Goal: Task Accomplishment & Management: Manage account settings

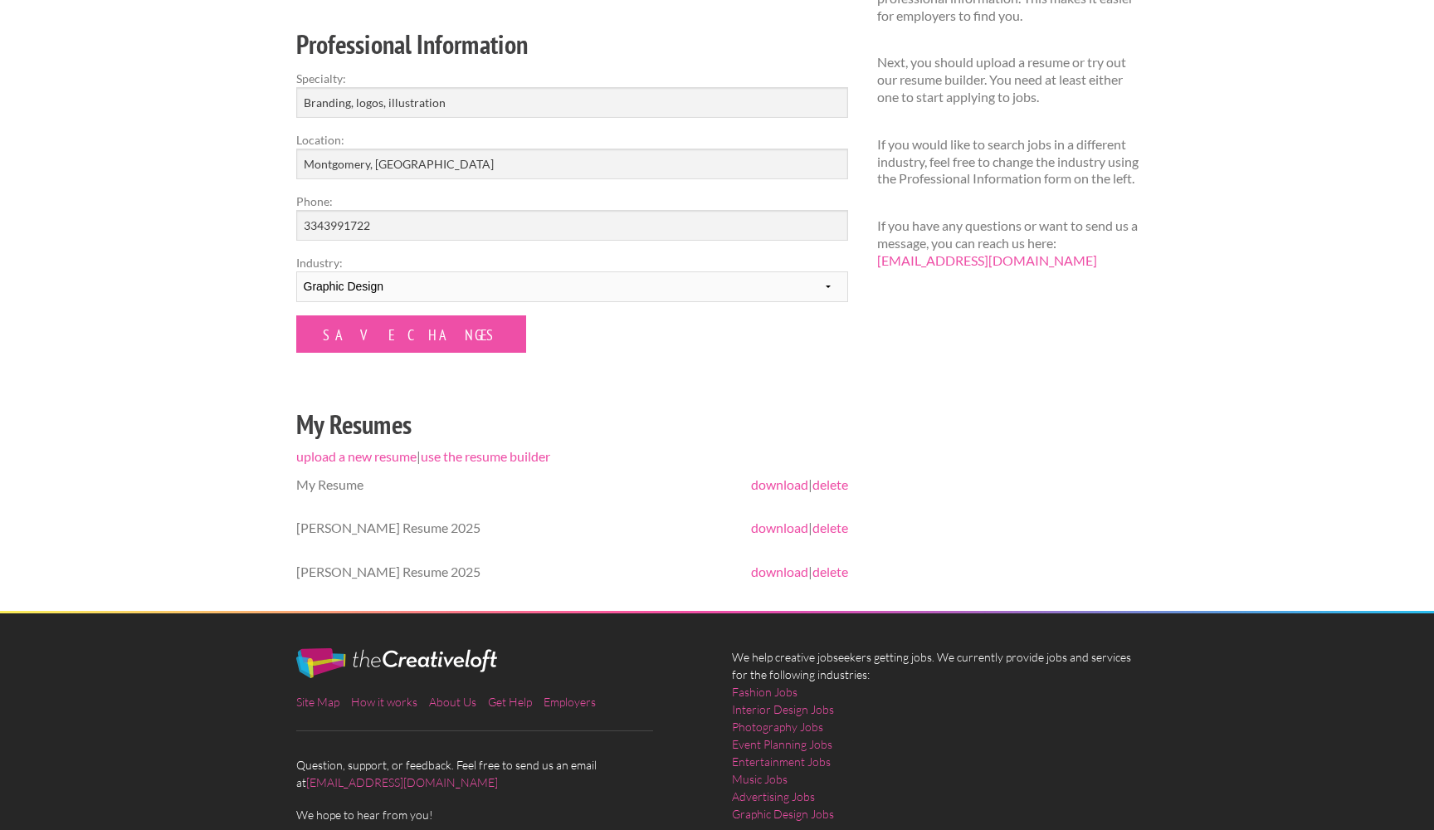
scroll to position [214, 0]
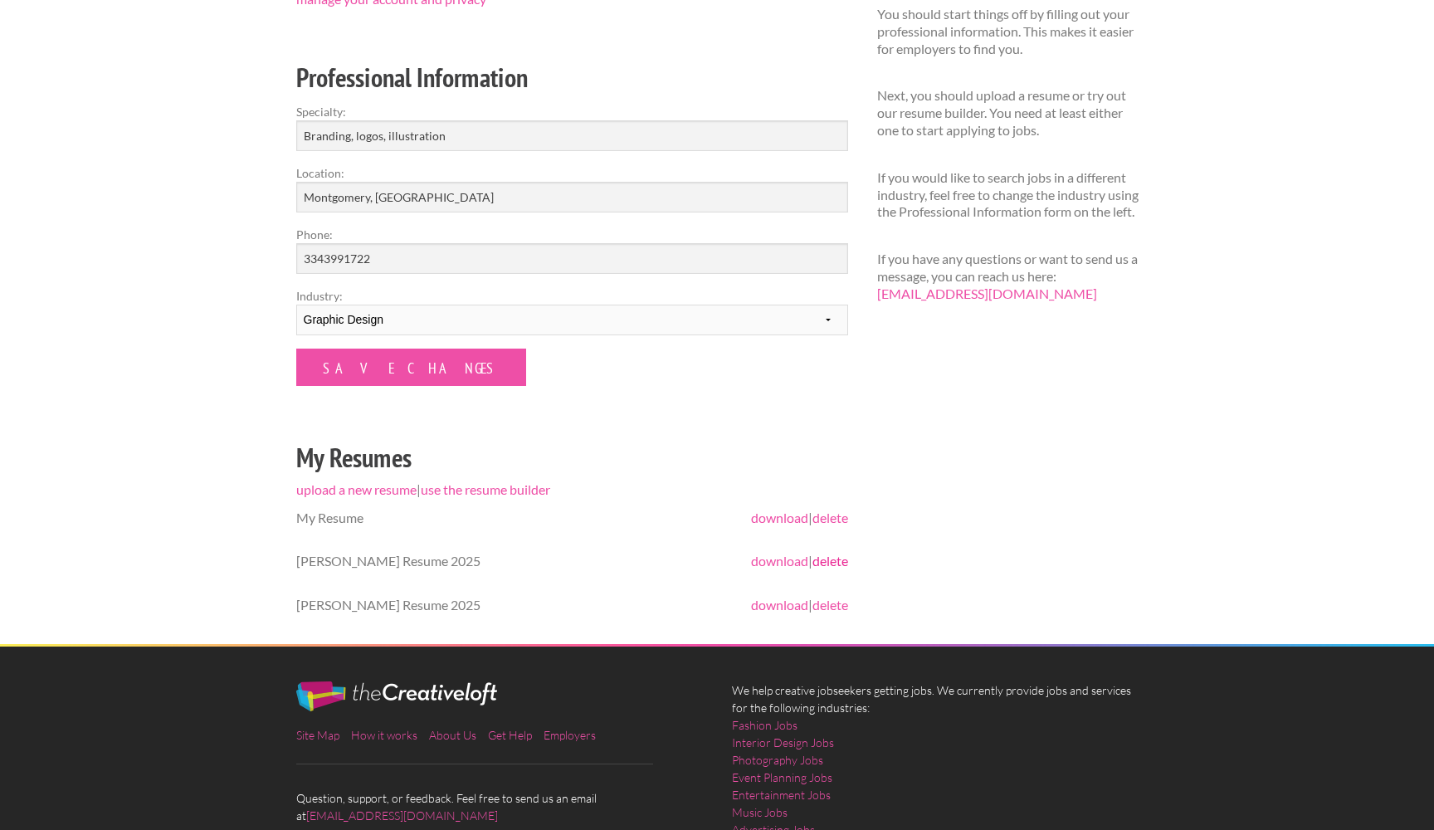
click at [841, 559] on link "delete" at bounding box center [831, 561] width 36 height 16
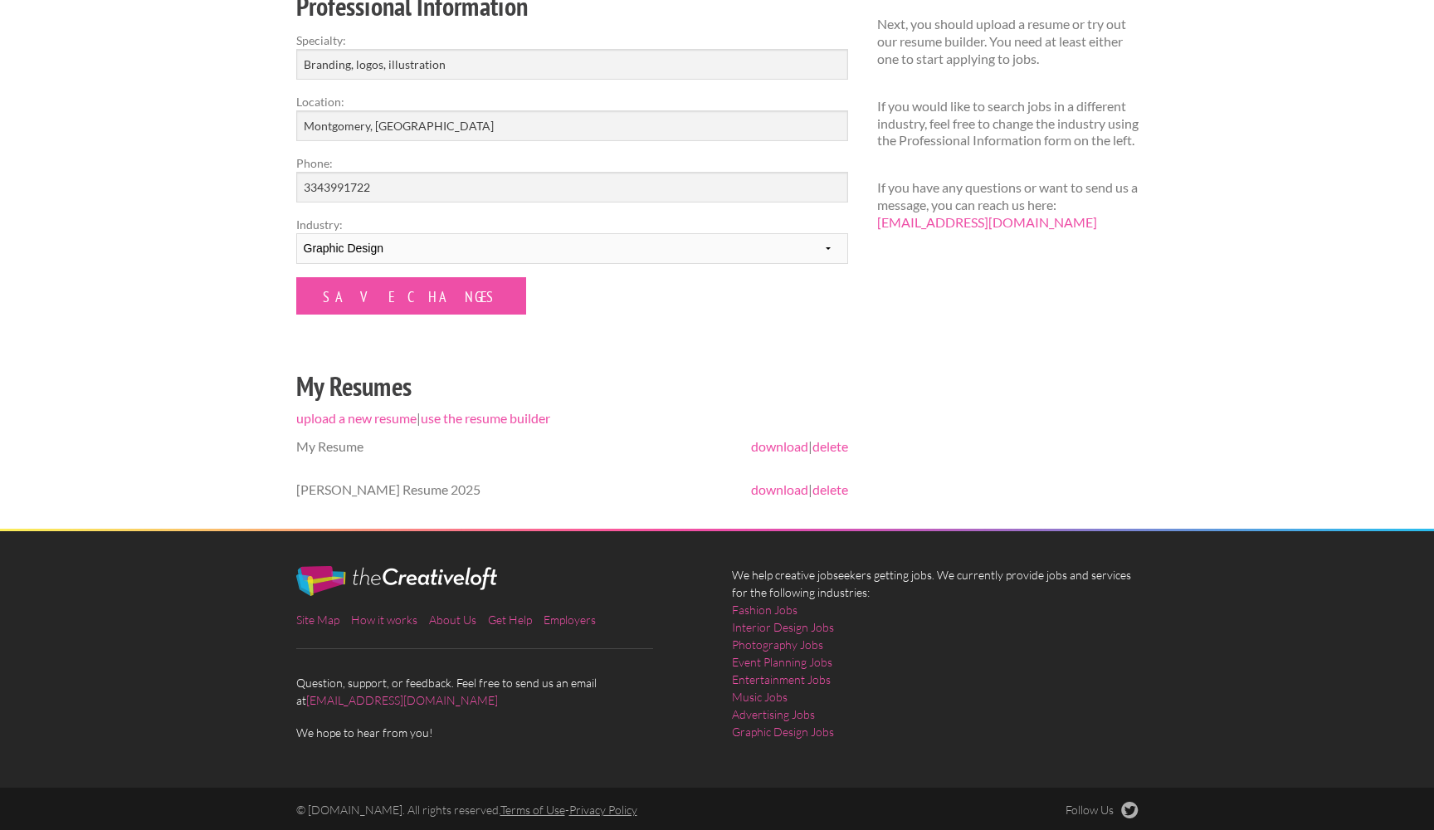
scroll to position [337, 0]
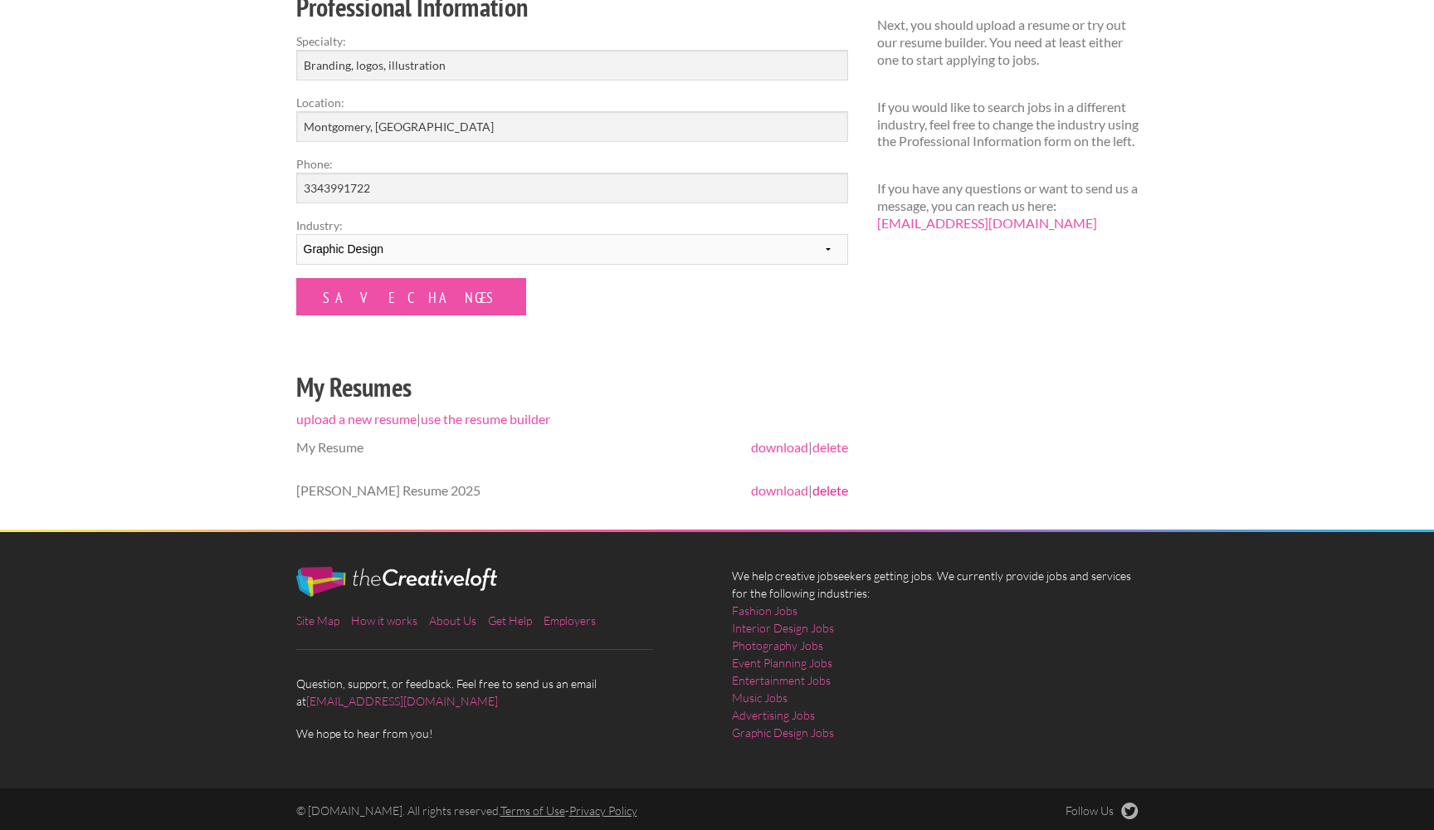
click at [828, 491] on link "delete" at bounding box center [831, 490] width 36 height 16
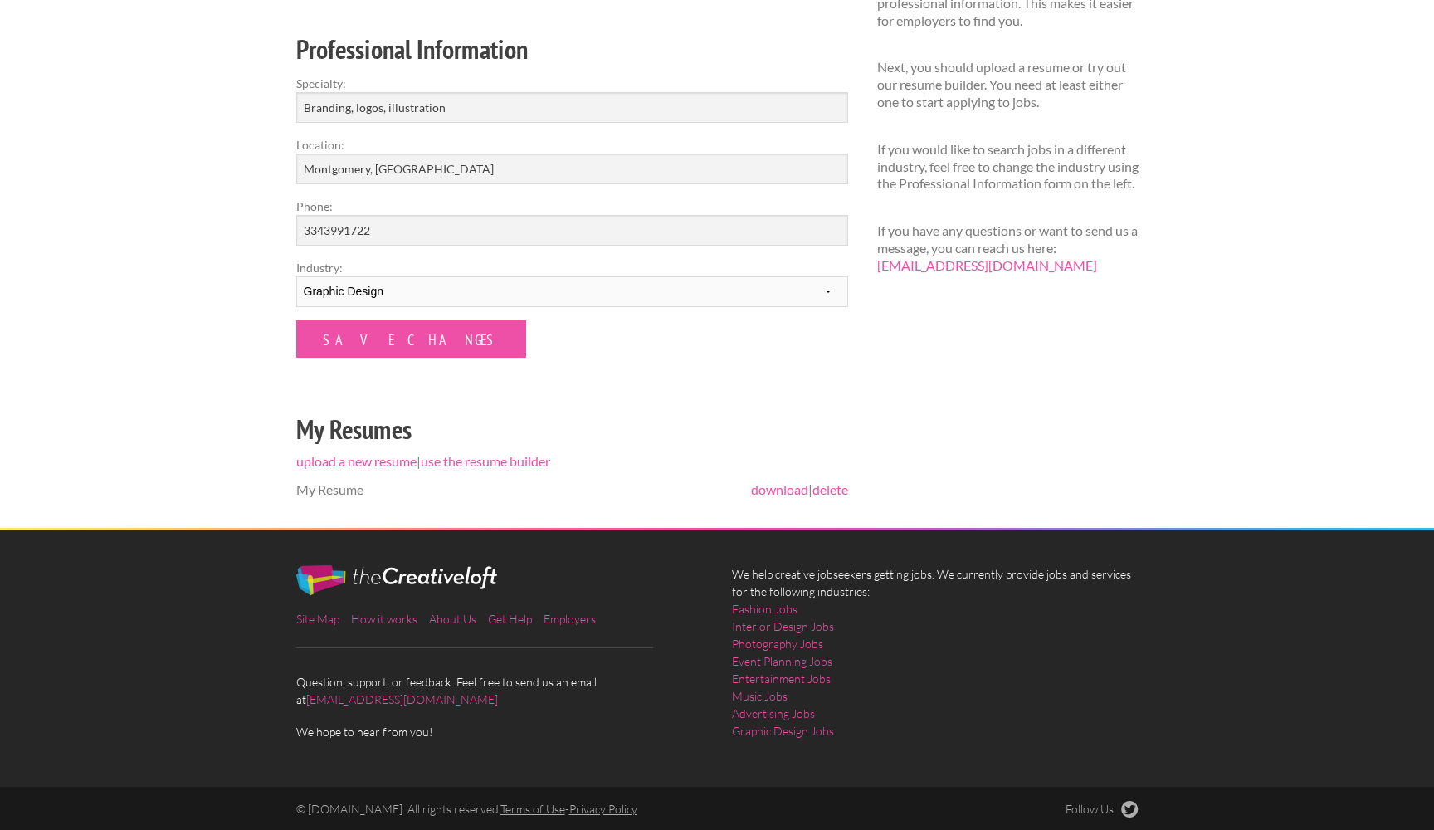
scroll to position [294, 0]
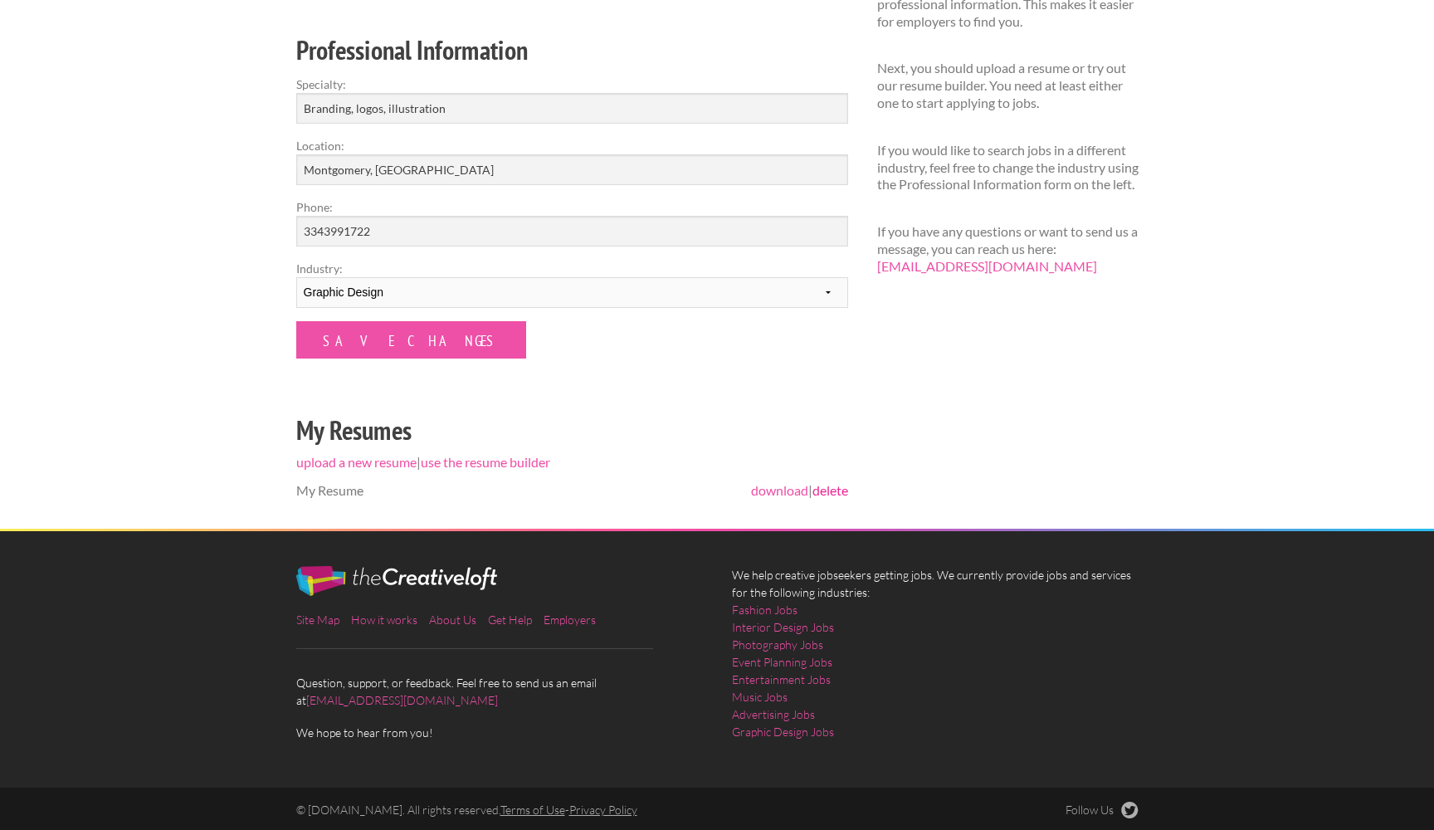
click at [831, 493] on link "delete" at bounding box center [831, 490] width 36 height 16
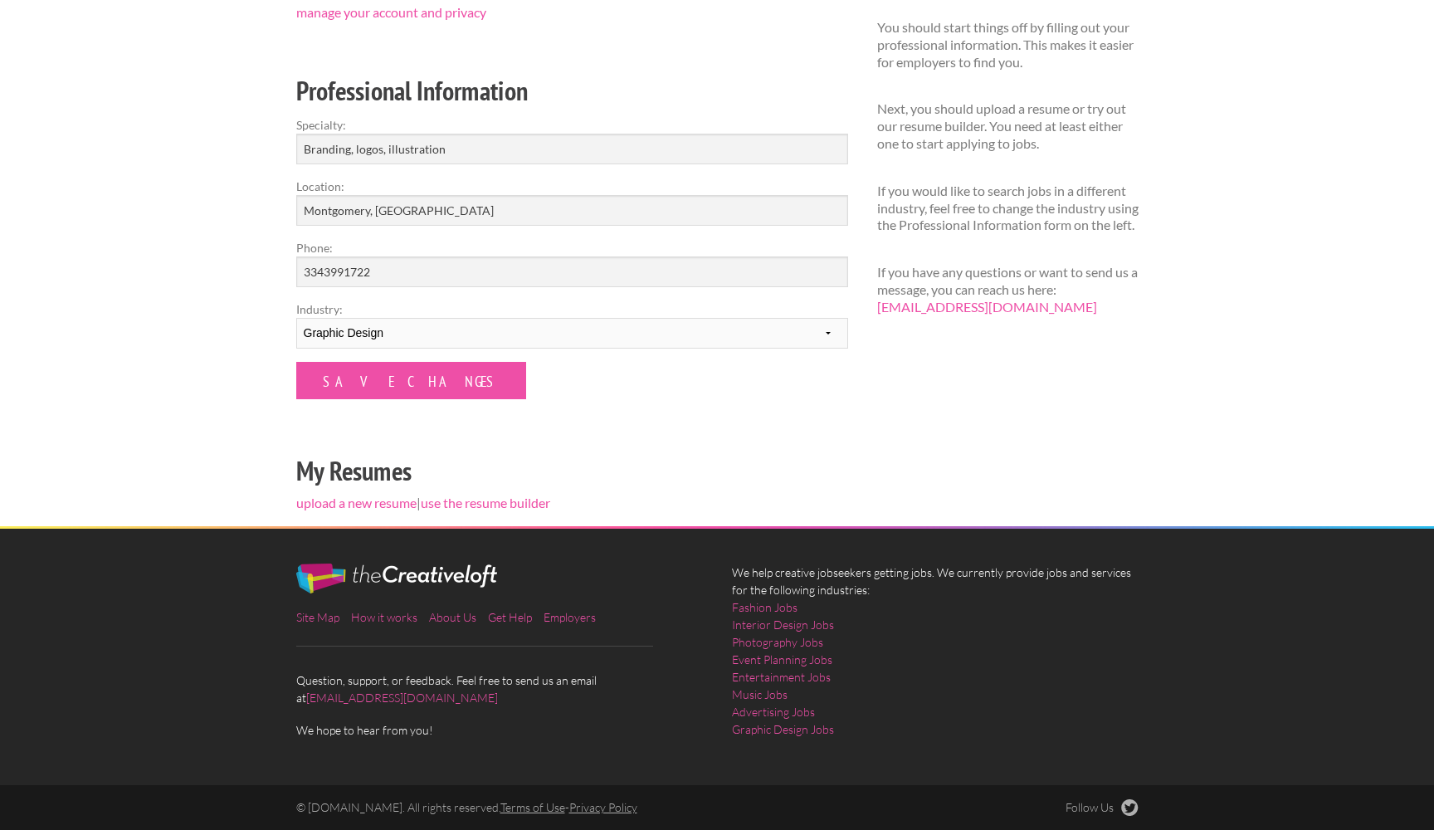
scroll to position [251, 0]
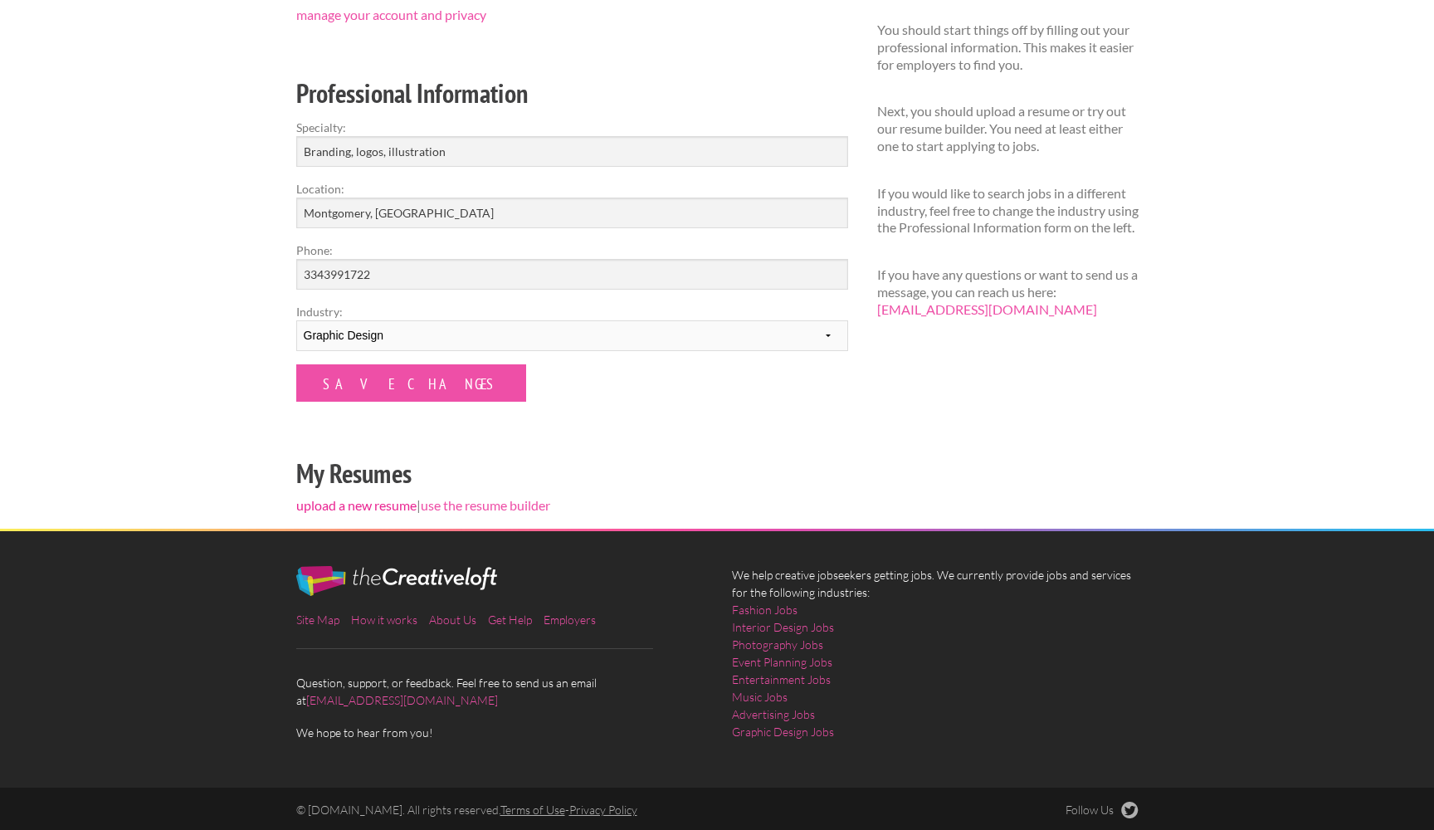
click at [382, 503] on link "upload a new resume" at bounding box center [356, 505] width 120 height 16
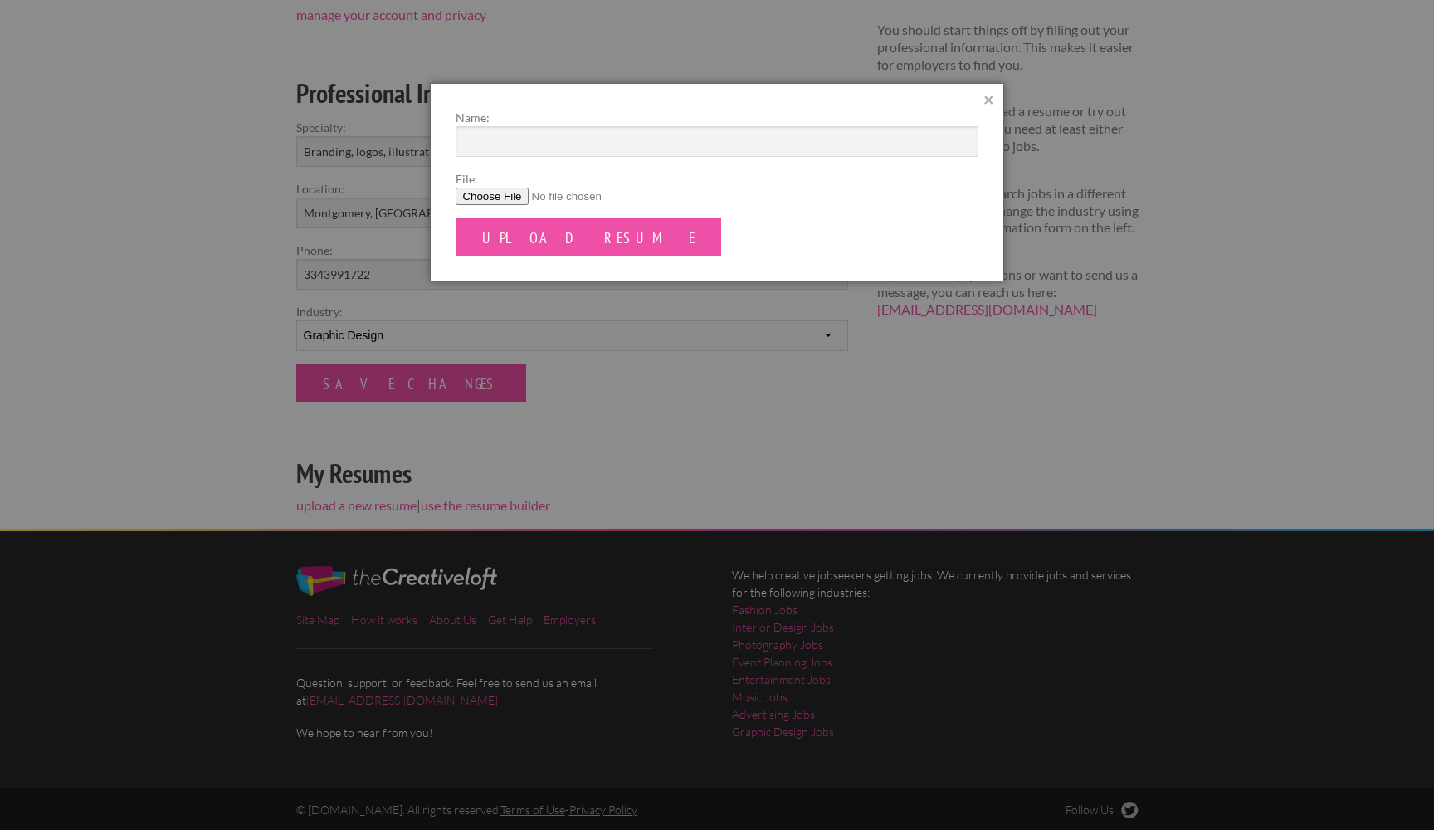
click at [515, 125] on label "Name:" at bounding box center [717, 117] width 522 height 17
click at [515, 126] on input "Name:" at bounding box center [717, 141] width 522 height 31
type input "My Resume"
click at [480, 195] on input "File:" at bounding box center [717, 196] width 522 height 17
type input "C:\fakepath\Asia Lee's Resume 2025.pdf"
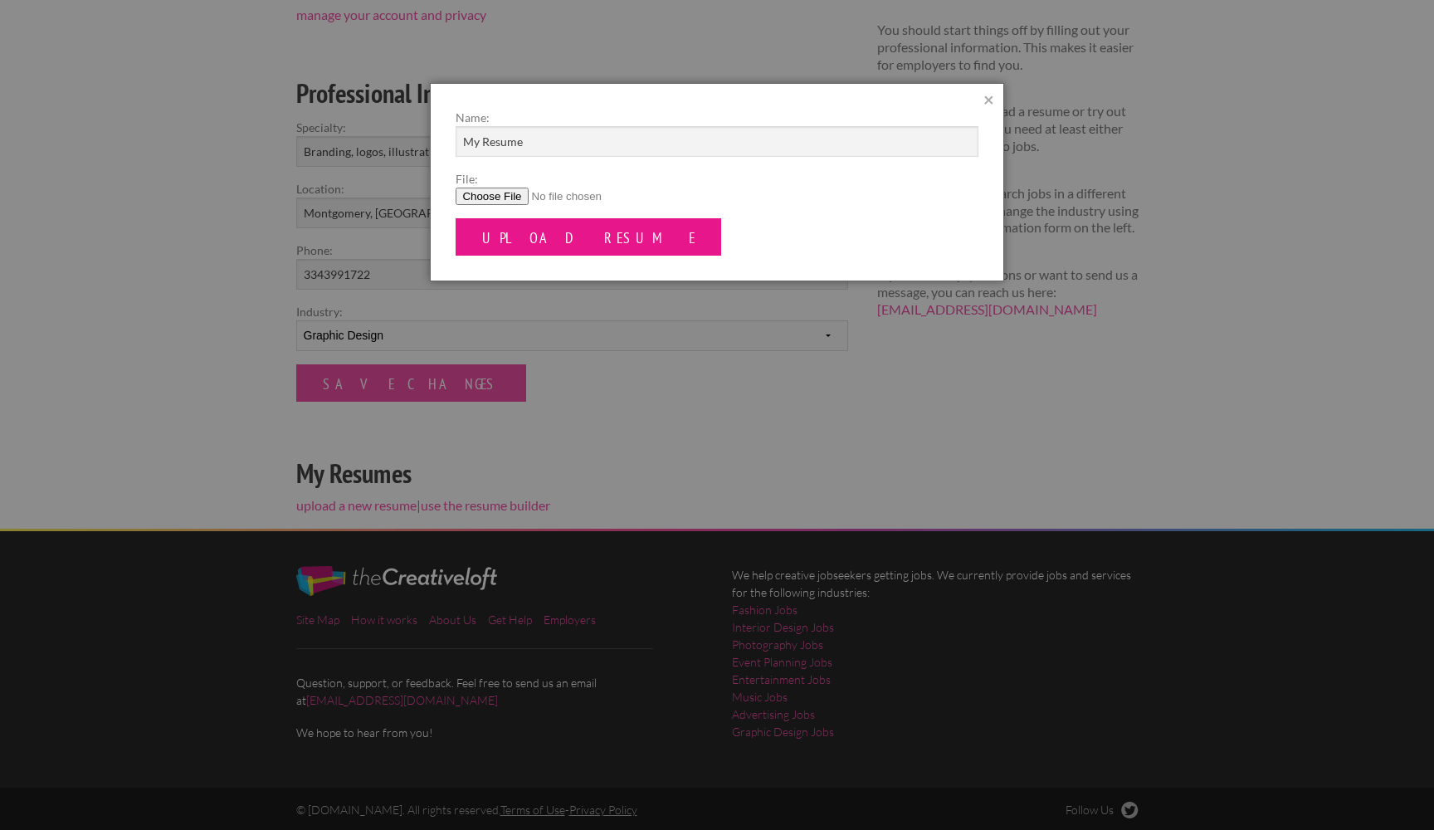
click at [554, 228] on input "Upload Resume" at bounding box center [589, 236] width 266 height 37
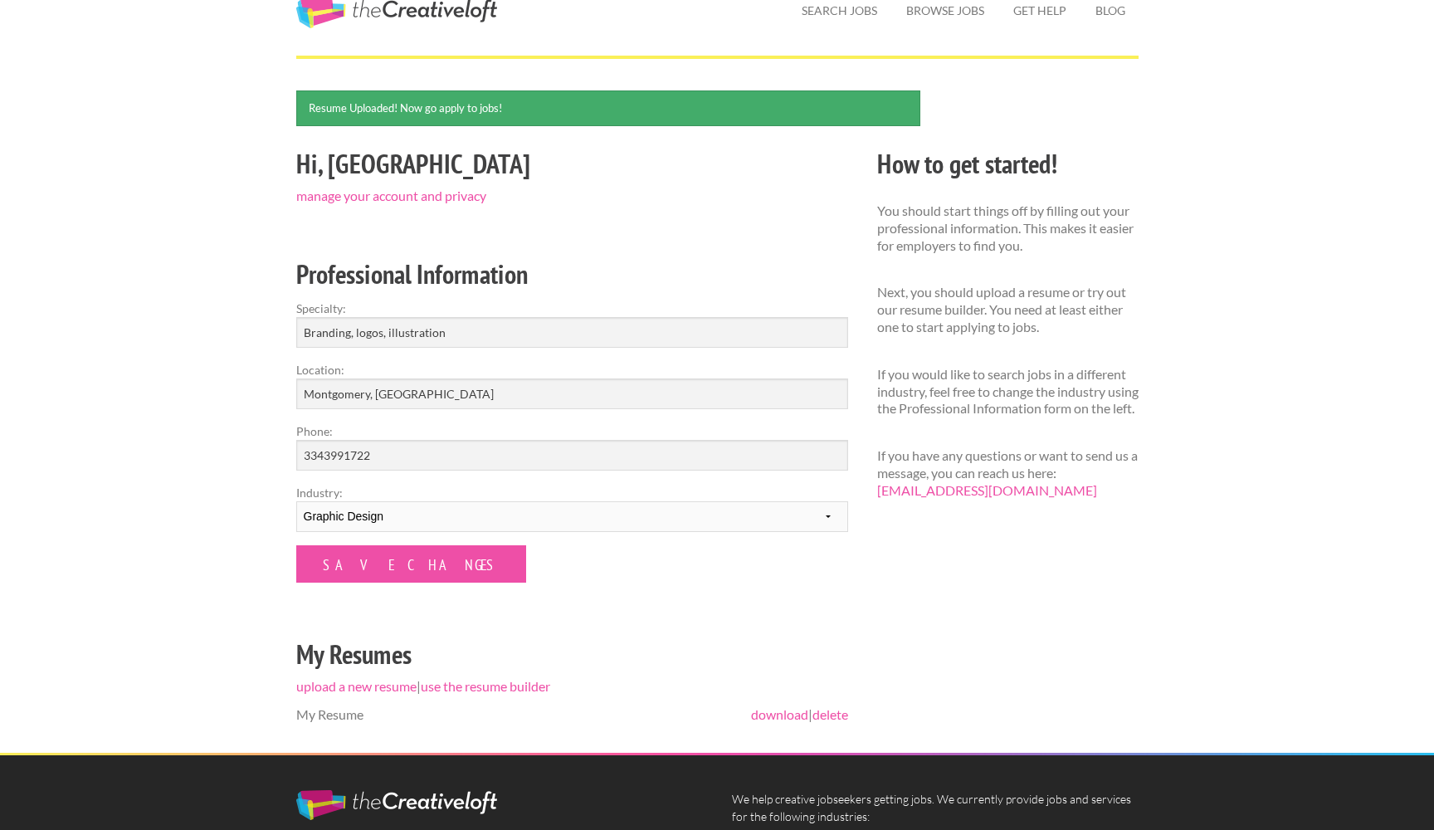
scroll to position [49, 0]
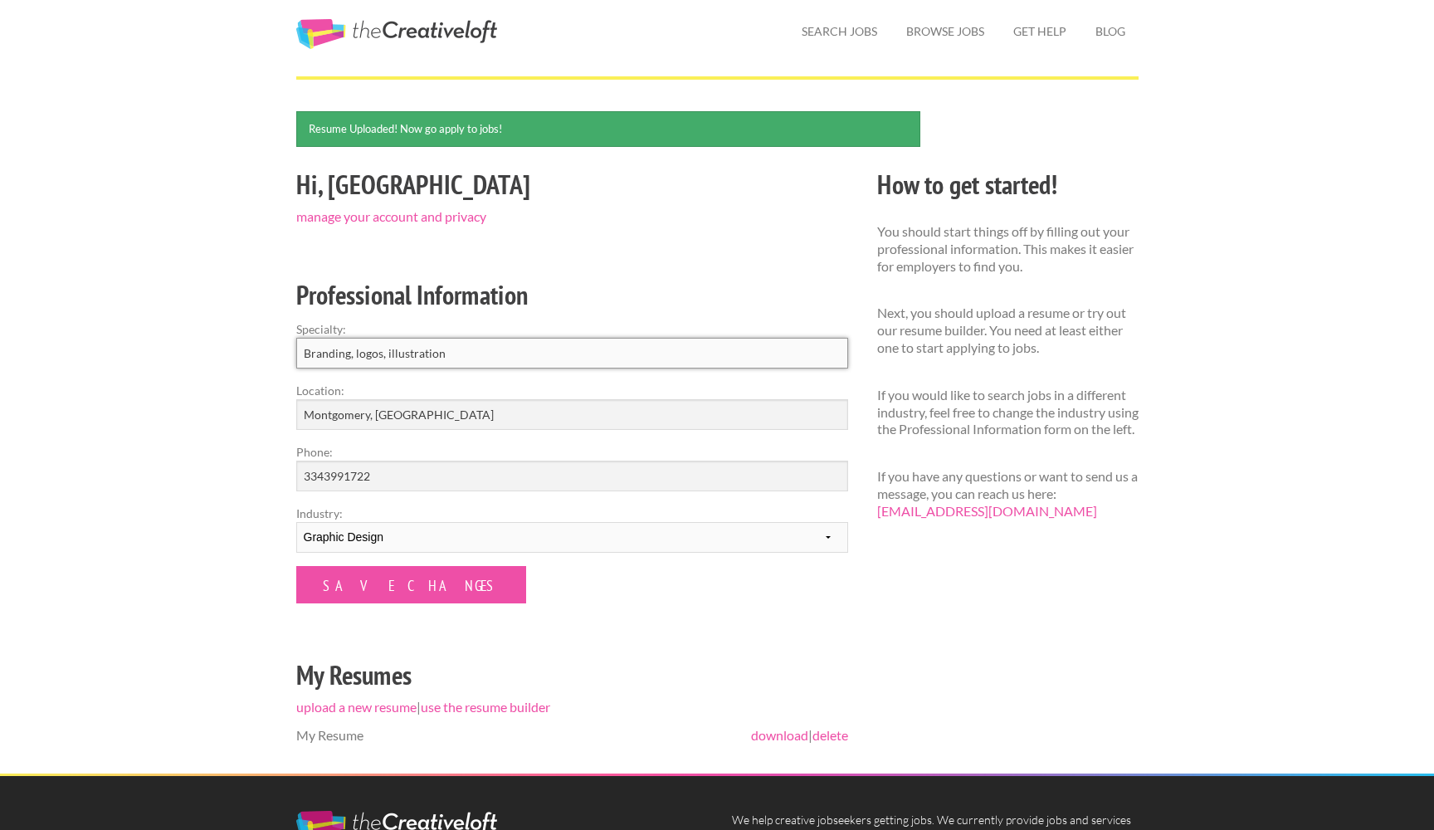
click at [447, 356] on input "Branding, logos, illustration" at bounding box center [572, 353] width 552 height 31
click at [761, 259] on div "Hi, Asia manage your account and privacy Professional Information Specialty: Br…" at bounding box center [571, 469] width 581 height 610
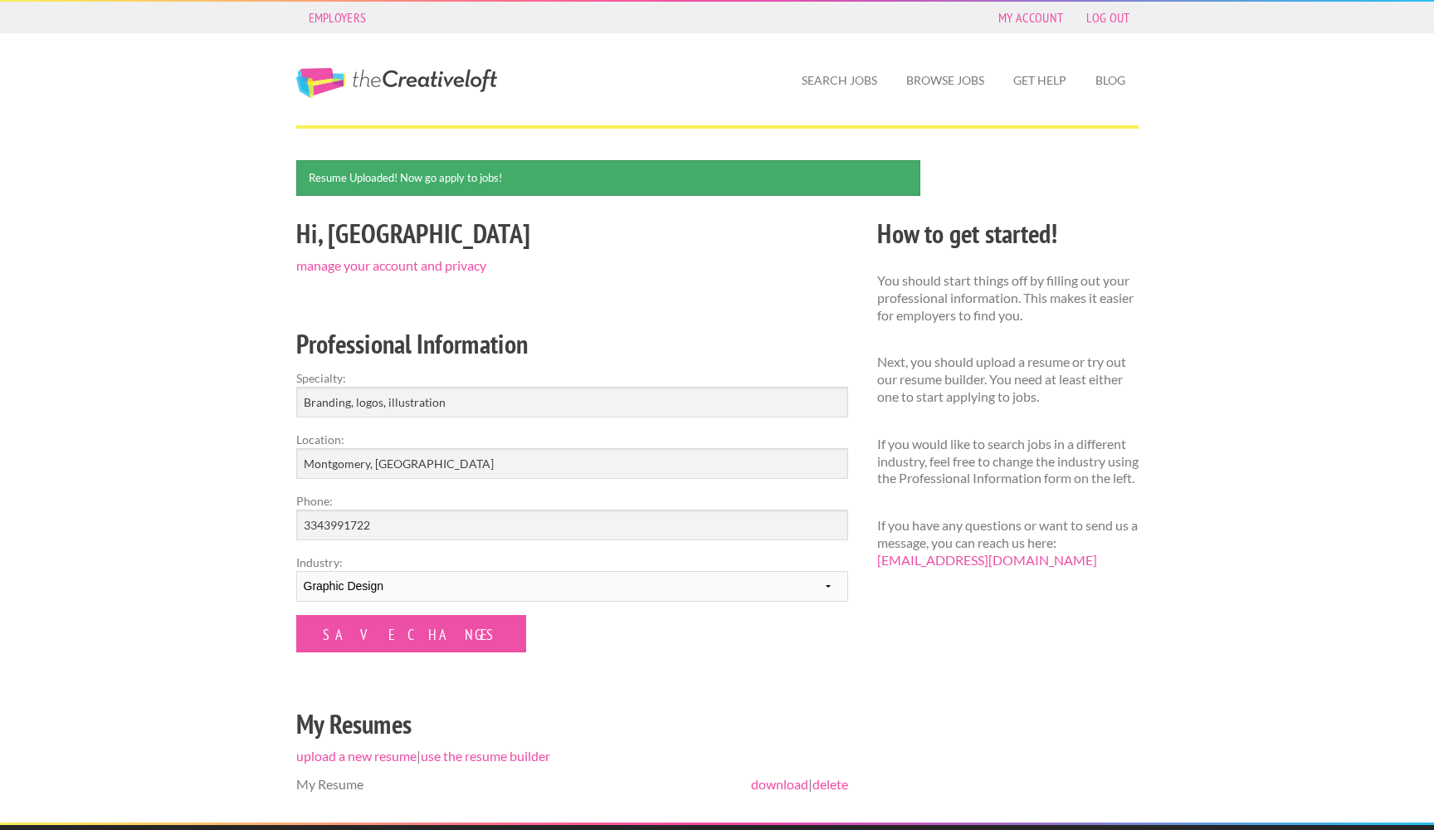
scroll to position [0, 0]
click at [464, 402] on input "Branding, logos, illustration" at bounding box center [572, 402] width 552 height 31
type input "Branding, logos, illustration, graphics, websites"
click at [363, 637] on input "Save Changes" at bounding box center [411, 633] width 230 height 37
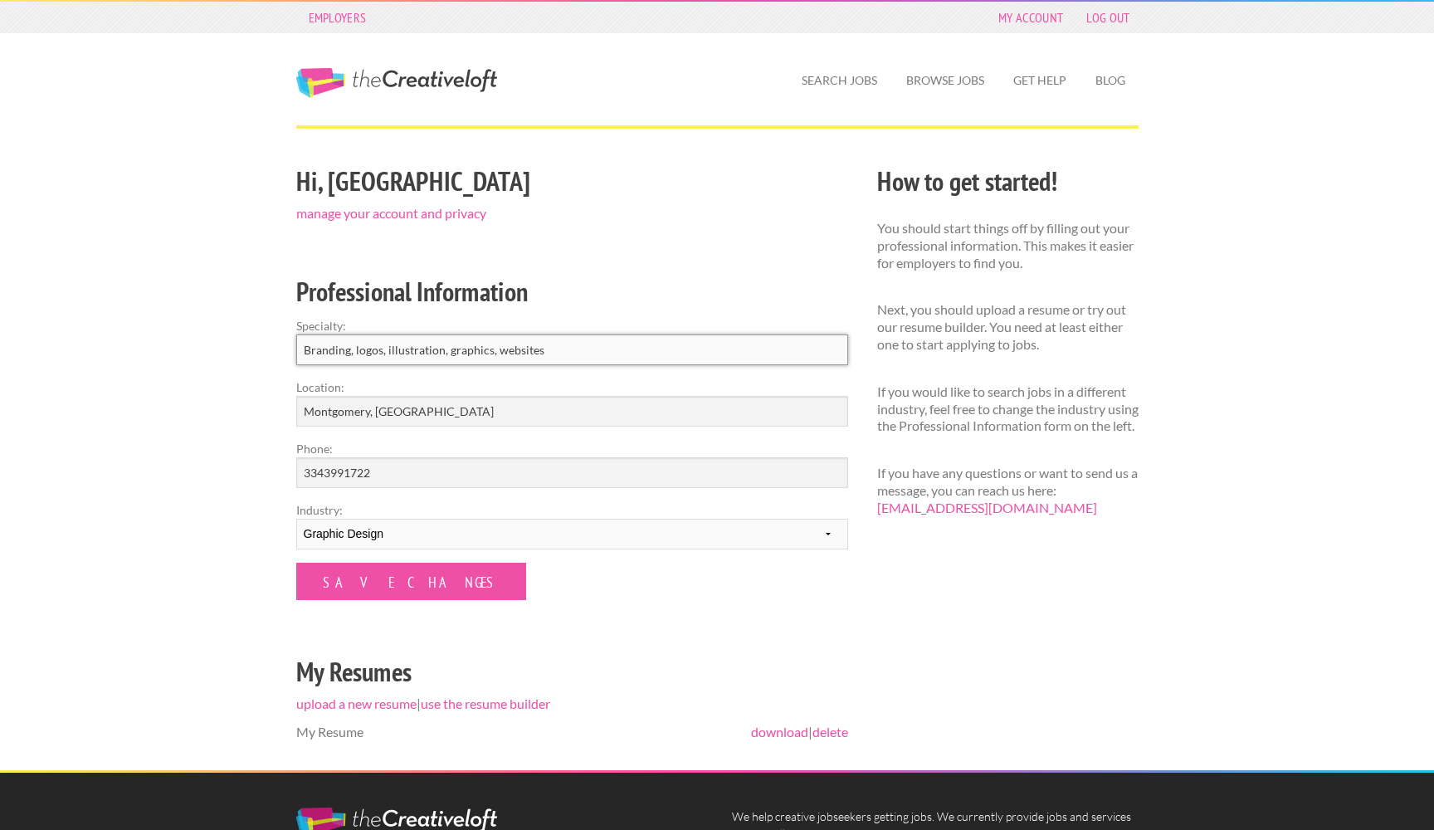
click at [541, 349] on input "Branding, logos, illustration, graphics, websites" at bounding box center [572, 350] width 552 height 31
type input "Branding, logos, illustration, graphics"
click at [529, 608] on div "Hi, Asia manage your account and privacy Professional Information Specialty: Br…" at bounding box center [571, 465] width 581 height 610
click at [347, 593] on input "Save Changes" at bounding box center [411, 581] width 230 height 37
click at [369, 581] on input "Save Changes" at bounding box center [411, 581] width 230 height 37
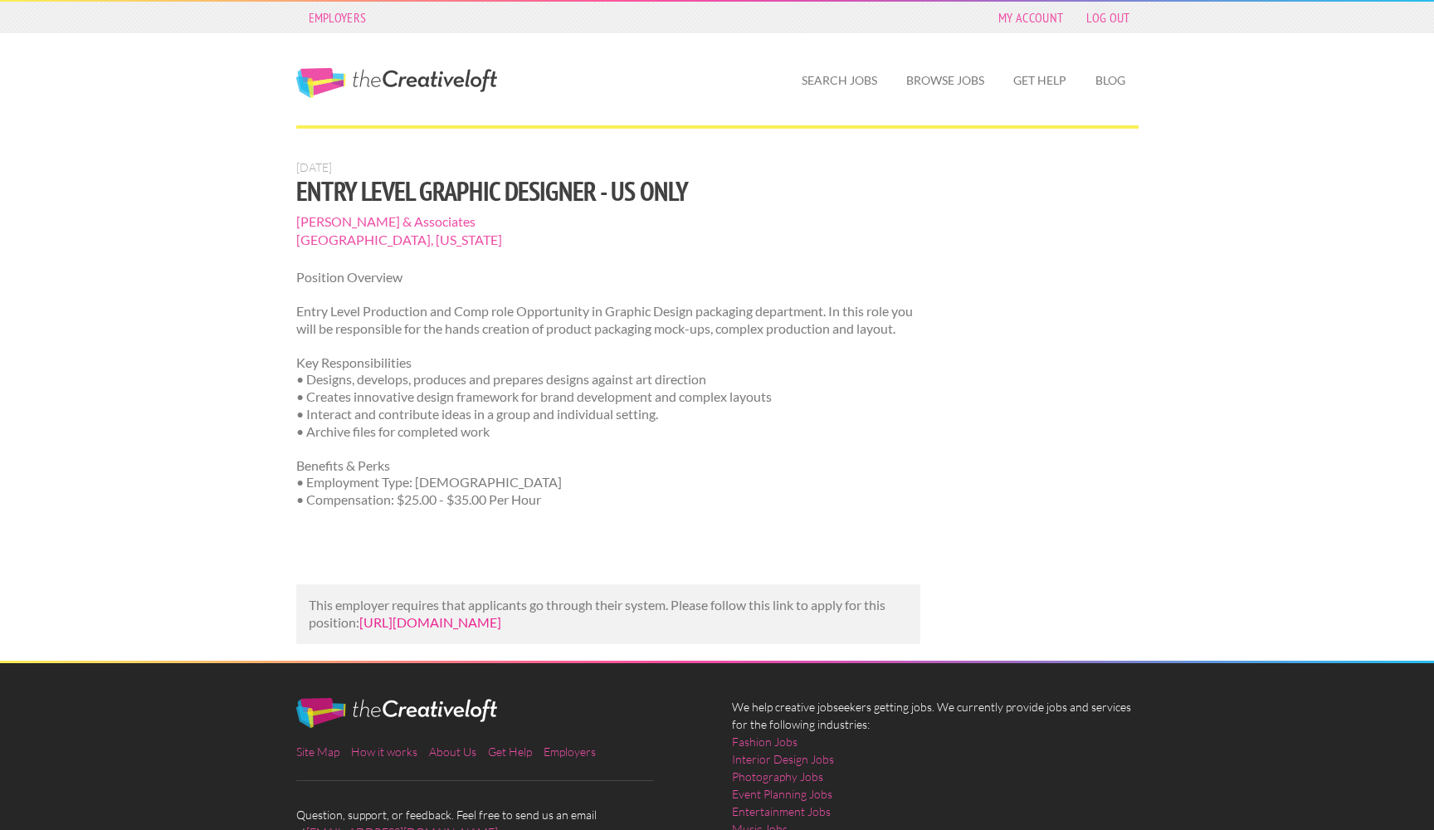
click at [501, 630] on link "[URL][DOMAIN_NAME]" at bounding box center [430, 622] width 142 height 16
